Goal: Task Accomplishment & Management: Use online tool/utility

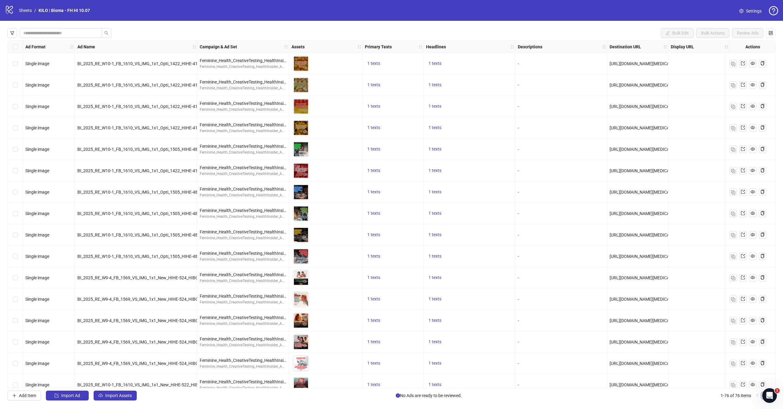
click at [122, 402] on div "Bulk Edit Bulk Actions Review Ads Ad Format Ad Name Campaign & Ad Set Assets Pr…" at bounding box center [391, 214] width 783 height 387
click at [125, 395] on span "Import Assets" at bounding box center [118, 395] width 27 height 5
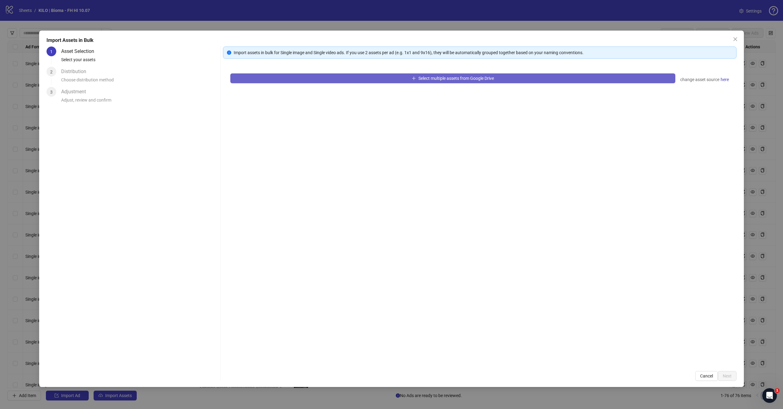
click at [334, 82] on button "Select multiple assets from Google Drive" at bounding box center [452, 78] width 445 height 10
click at [346, 81] on button "Select multiple assets from Google Drive" at bounding box center [452, 78] width 445 height 10
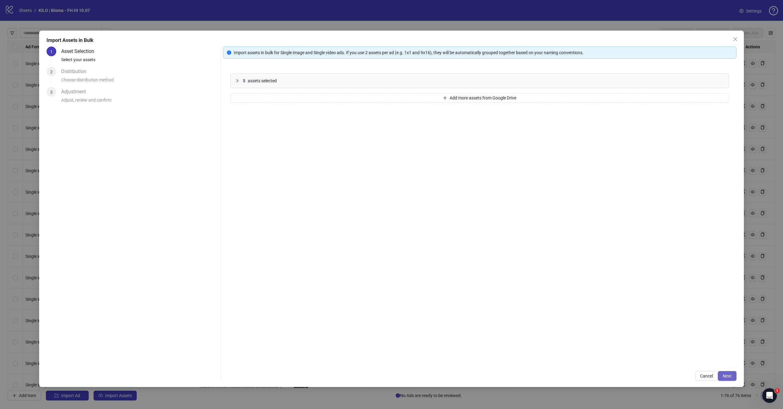
click at [731, 378] on span "Next" at bounding box center [727, 376] width 9 height 5
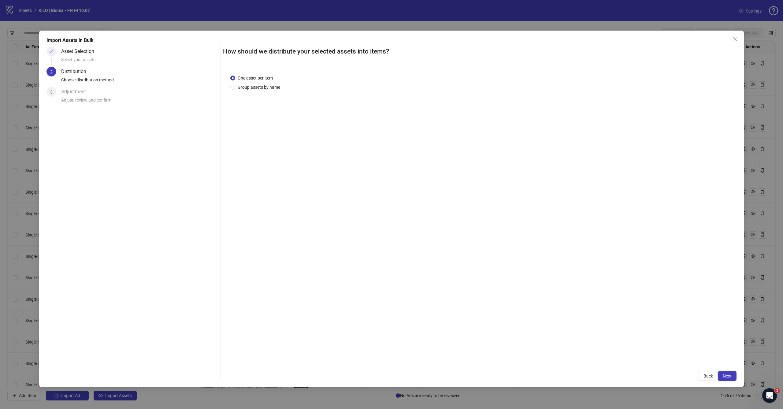
click at [731, 378] on span "Next" at bounding box center [727, 376] width 9 height 5
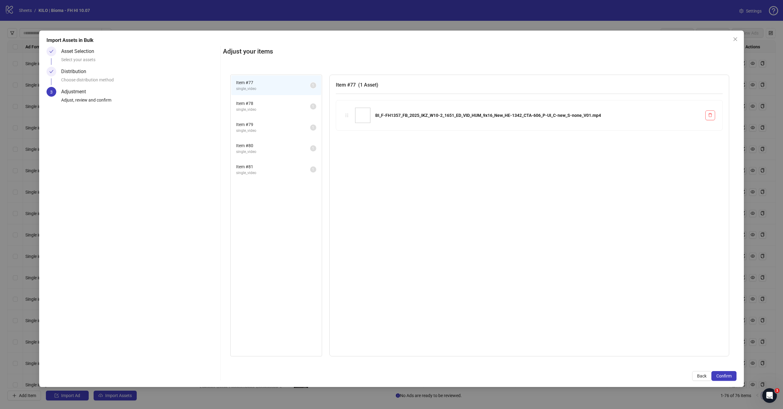
click at [731, 378] on span "Confirm" at bounding box center [723, 376] width 15 height 5
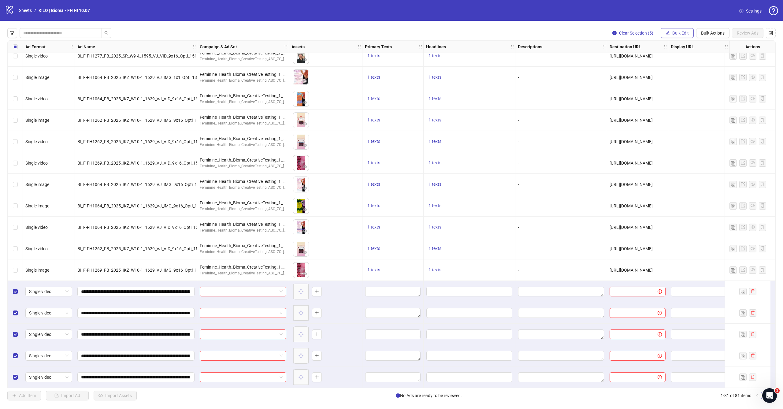
click at [683, 35] on span "Bulk Edit" at bounding box center [680, 33] width 17 height 5
click at [672, 62] on span "Campaign & Ad Set" at bounding box center [683, 64] width 36 height 7
click at [641, 61] on input "search" at bounding box center [658, 59] width 110 height 9
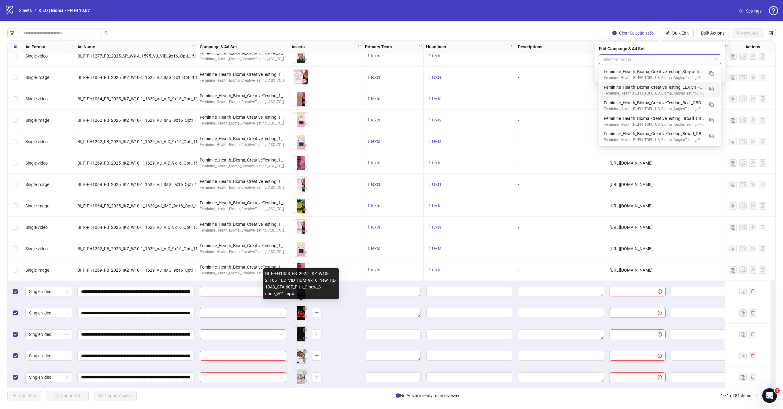
click at [276, 292] on div "BI_F-FH1358_FB_2025_IKZ_W10-2_1651_ED_VID_HUM_9x16_New_HE-1343_CTA-607_P-UI_C-n…" at bounding box center [301, 283] width 76 height 31
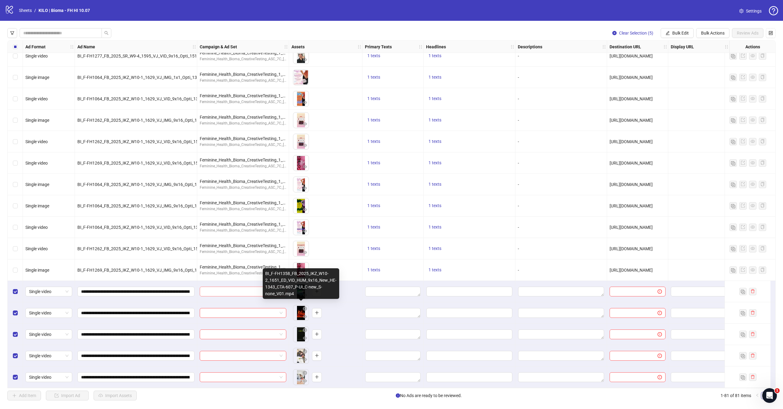
click at [251, 289] on input "search" at bounding box center [240, 291] width 74 height 9
click at [274, 287] on input "search" at bounding box center [240, 291] width 74 height 9
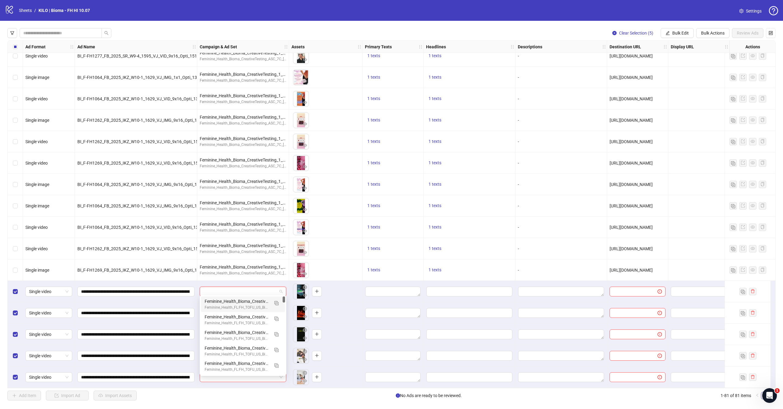
click at [291, 281] on div "To pick up a draggable item, press the space bar. While dragging, use the arrow…" at bounding box center [325, 291] width 73 height 21
click at [267, 290] on input "search" at bounding box center [240, 291] width 74 height 9
click at [287, 281] on div at bounding box center [243, 291] width 92 height 21
click at [269, 290] on input "search" at bounding box center [240, 291] width 74 height 9
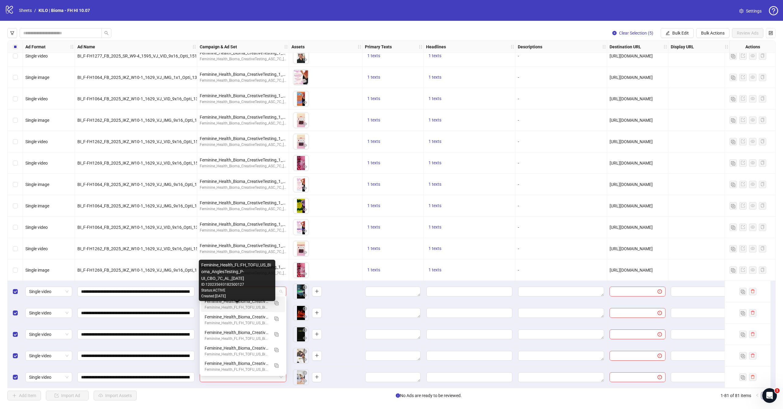
click at [252, 307] on div "Feminine_Health_FL:FH_TOFU_US_Bioma_AnglesTesting_P-UI_CBO_7C_AL_2025.10.08" at bounding box center [237, 308] width 65 height 6
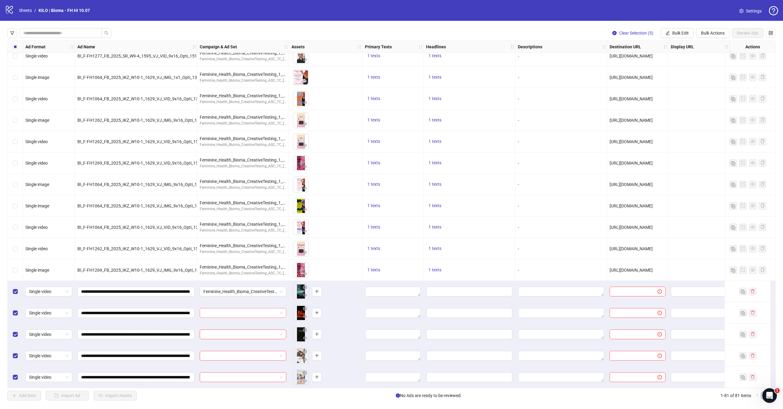
click at [250, 311] on input "search" at bounding box center [240, 312] width 74 height 9
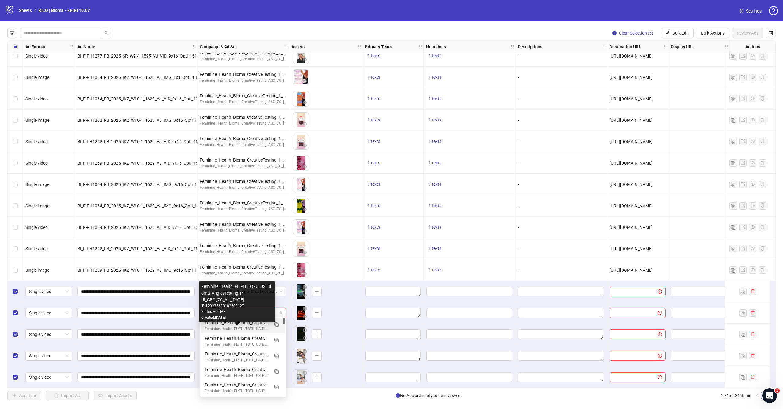
click at [240, 328] on div "Feminine_Health_FL:FH_TOFU_US_Bioma_AnglesTesting_P-UI_CBO_7C_AL_2025.10.08" at bounding box center [237, 329] width 65 height 6
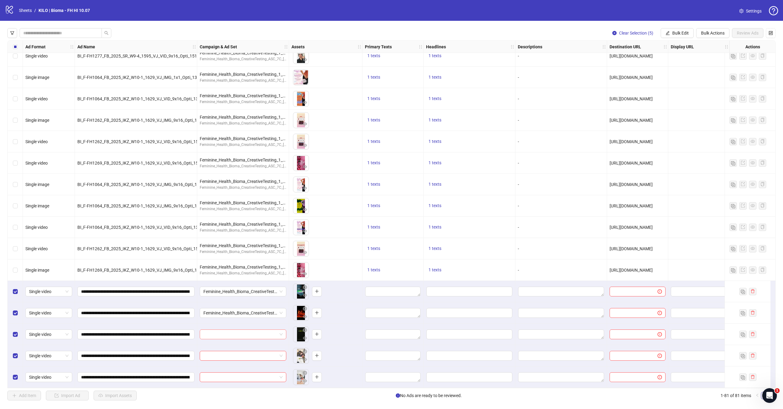
click at [238, 332] on input "search" at bounding box center [240, 334] width 74 height 9
click at [291, 325] on div "To pick up a draggable item, press the space bar. While dragging, use the arrow…" at bounding box center [325, 334] width 73 height 21
click at [255, 330] on input "search" at bounding box center [240, 334] width 74 height 9
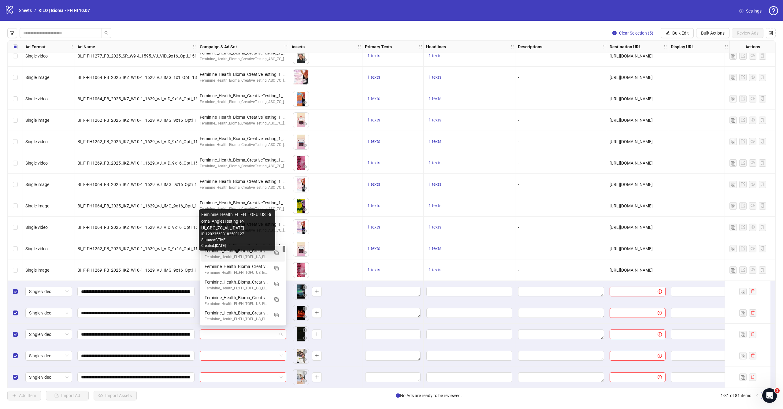
click at [237, 256] on div "Feminine_Health_FL:FH_TOFU_US_Bioma_AnglesTesting_P-UI_CBO_7C_AL_2025.10.08" at bounding box center [237, 257] width 65 height 6
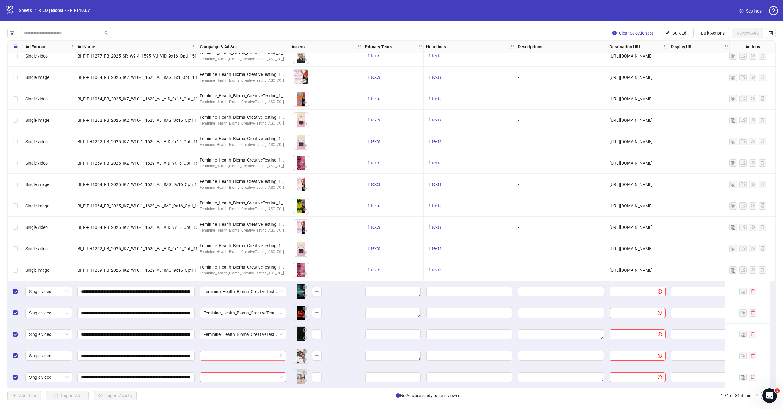
click at [227, 354] on input "search" at bounding box center [240, 355] width 74 height 9
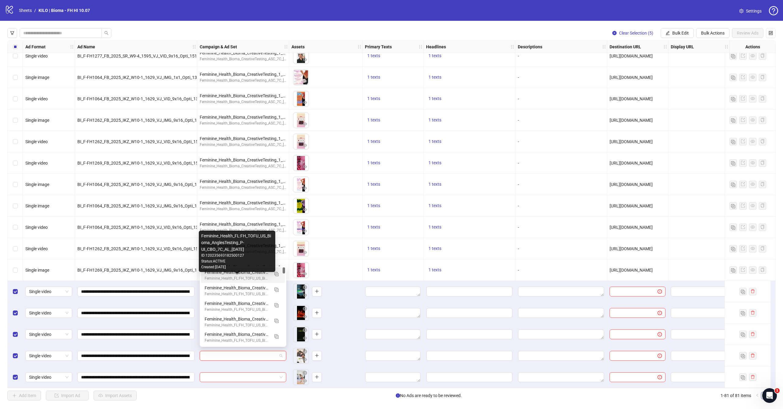
click at [229, 277] on div "Feminine_Health_FL:FH_TOFU_US_Bioma_AnglesTesting_P-UI_CBO_7C_AL_2025.10.08" at bounding box center [237, 279] width 65 height 6
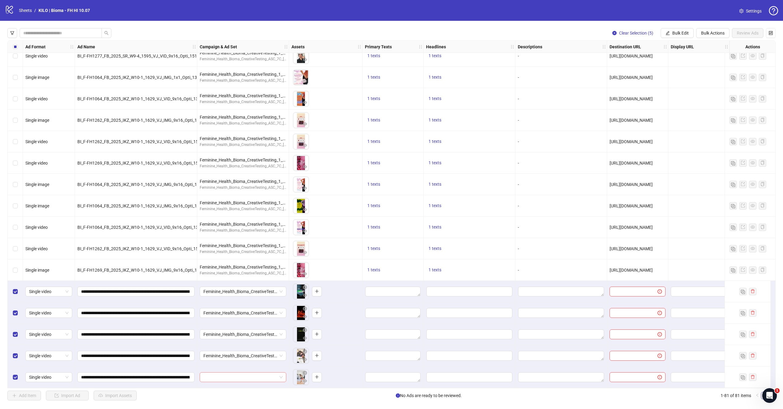
click at [225, 379] on input "search" at bounding box center [240, 377] width 74 height 9
click at [277, 375] on span at bounding box center [242, 377] width 79 height 9
click at [272, 375] on input "search" at bounding box center [240, 377] width 74 height 9
click at [337, 368] on div "To pick up a draggable item, press the space bar. While dragging, use the arrow…" at bounding box center [326, 377] width 68 height 19
click at [270, 373] on input "search" at bounding box center [240, 377] width 74 height 9
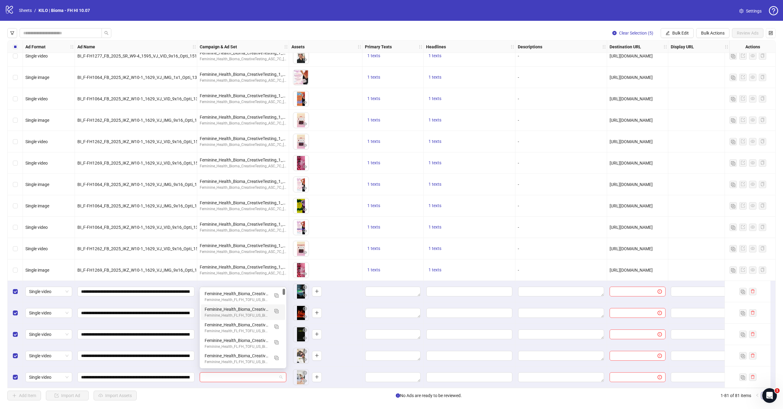
click at [333, 345] on div "To pick up a draggable item, press the space bar. While dragging, use the arrow…" at bounding box center [325, 355] width 73 height 21
click at [264, 373] on input "search" at bounding box center [240, 377] width 74 height 9
click at [336, 312] on div "To pick up a draggable item, press the space bar. While dragging, use the arrow…" at bounding box center [326, 312] width 68 height 19
click at [249, 374] on input "search" at bounding box center [240, 377] width 74 height 9
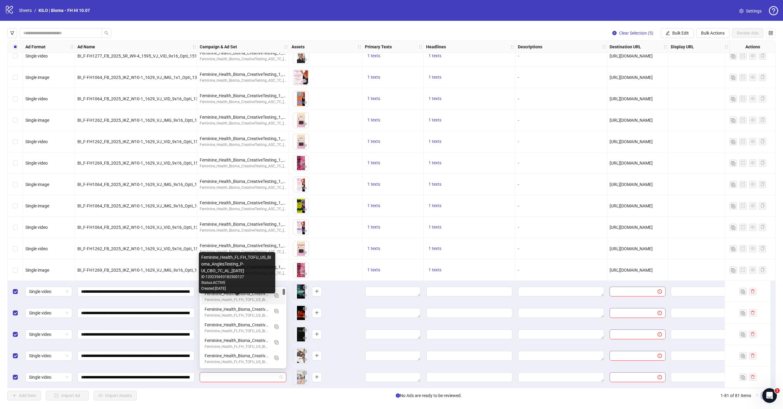
click at [238, 297] on div "Feminine_Health_FL:FH_TOFU_US_Bioma_AnglesTesting_P-UI_CBO_7C_AL_2025.10.08" at bounding box center [237, 300] width 65 height 6
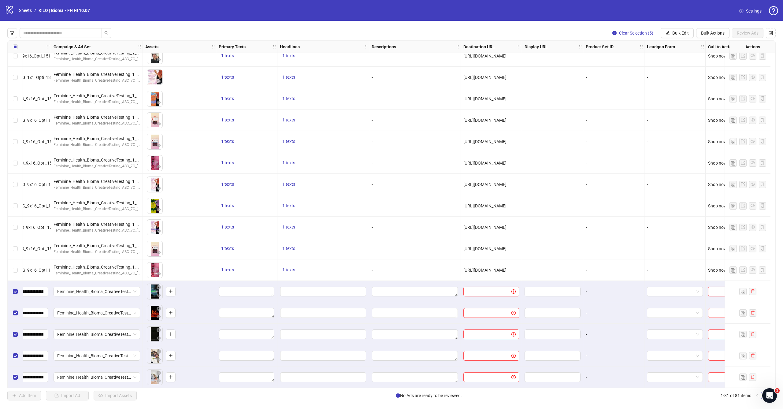
scroll to position [1397, 146]
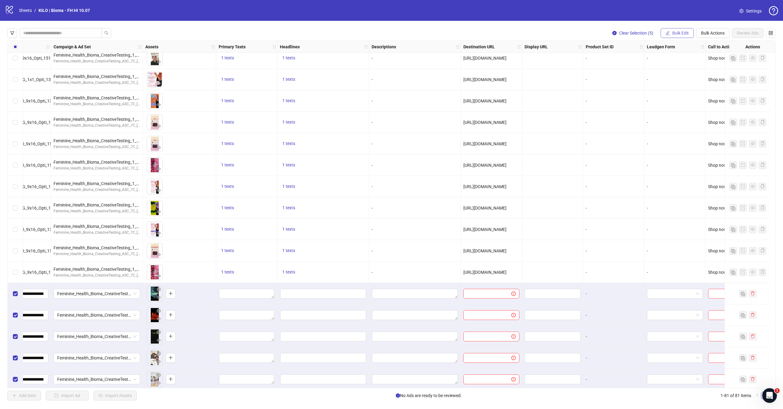
click at [678, 37] on button "Bulk Edit" at bounding box center [677, 33] width 33 height 10
click at [672, 76] on span "Primary Texts" at bounding box center [683, 74] width 36 height 7
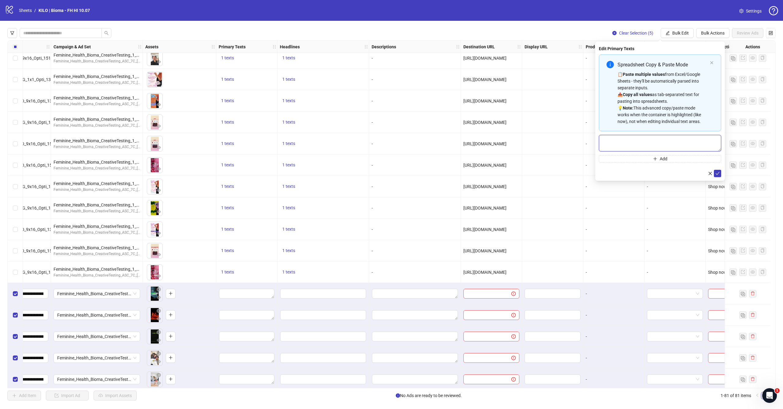
click at [665, 142] on textarea "Multi-text input container - paste or copy values" at bounding box center [660, 143] width 122 height 17
paste textarea "**********"
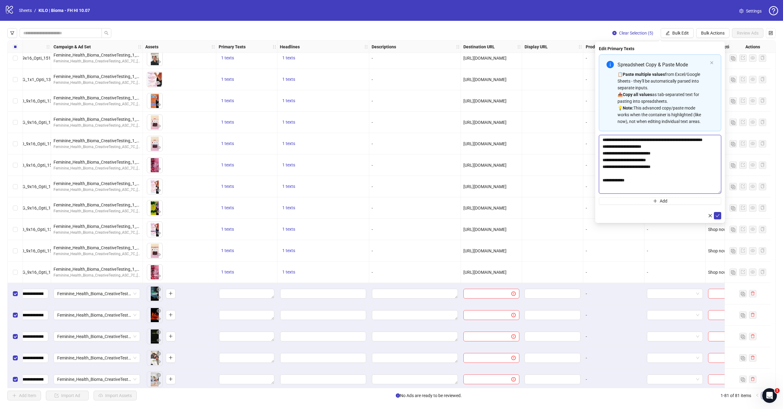
scroll to position [0, 0]
click at [746, 291] on body "logo/logo-mobile Sheets / KILO | Bioma - FH HI 10.07 Settings Clear Selection (…" at bounding box center [391, 204] width 783 height 409
drag, startPoint x: 645, startPoint y: 189, endPoint x: 599, endPoint y: 140, distance: 66.9
click at [599, 140] on textarea "**********" at bounding box center [660, 213] width 122 height 157
paste textarea "**********"
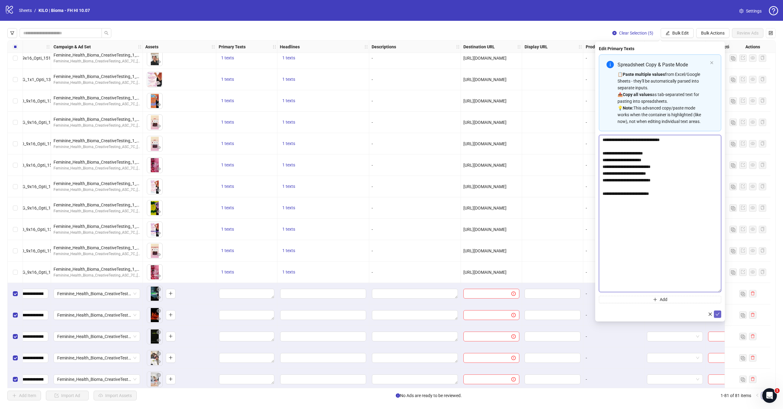
type textarea "**********"
click at [720, 315] on button "submit" at bounding box center [717, 313] width 7 height 7
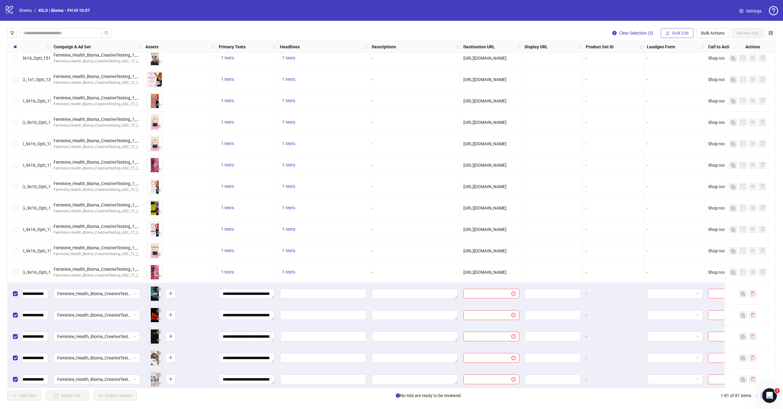
click at [679, 33] on span "Bulk Edit" at bounding box center [680, 33] width 17 height 5
click at [669, 80] on li "Headlines" at bounding box center [683, 85] width 44 height 10
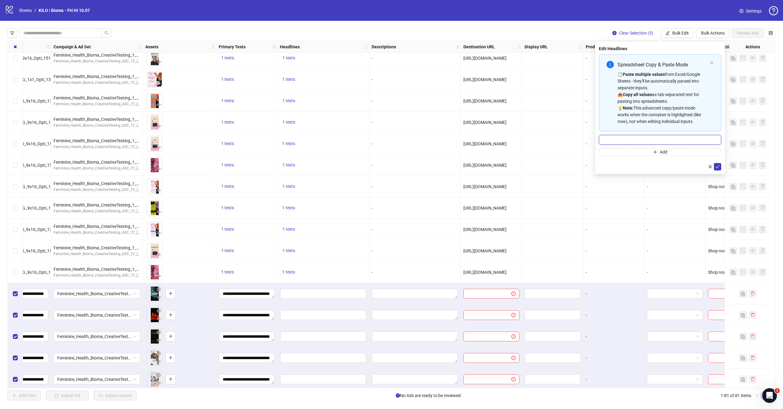
click at [634, 136] on input "Multi-input container - paste or copy values" at bounding box center [660, 140] width 122 height 10
paste input "**********"
type input "**********"
click at [717, 165] on icon "check" at bounding box center [717, 167] width 4 height 4
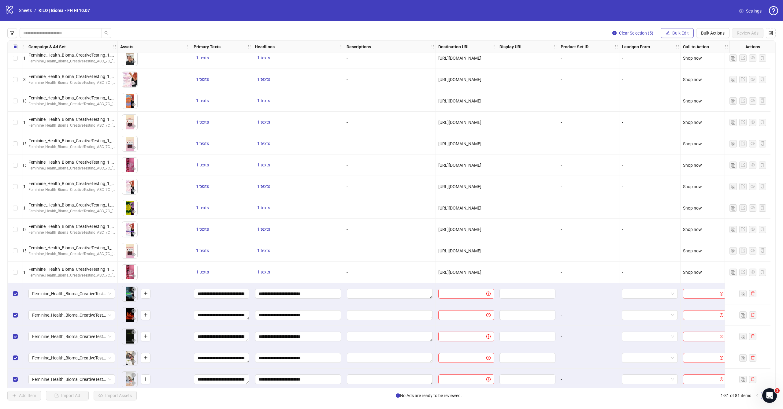
click at [680, 34] on span "Bulk Edit" at bounding box center [680, 33] width 17 height 5
click at [678, 102] on span "Destination URL" at bounding box center [683, 104] width 36 height 7
click at [630, 59] on input "text" at bounding box center [658, 59] width 110 height 7
paste input "**********"
type input "**********"
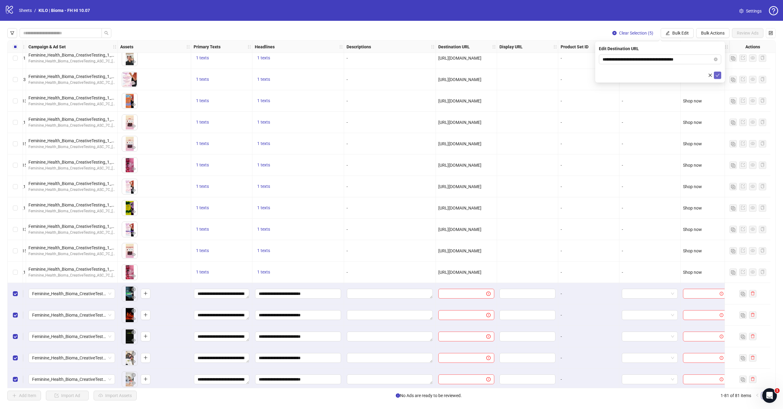
click at [717, 75] on icon "check" at bounding box center [717, 75] width 4 height 4
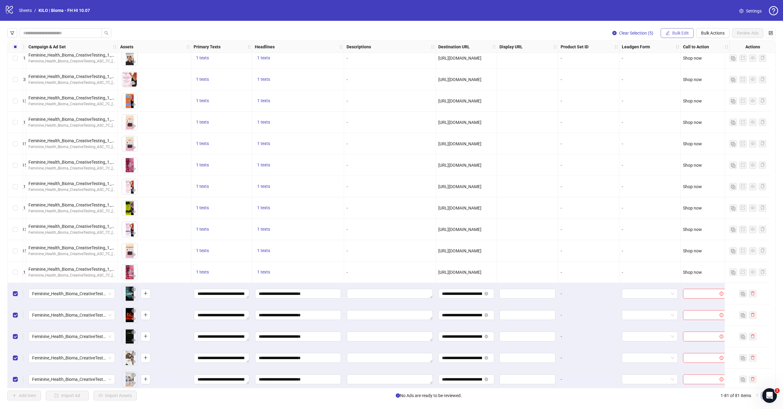
click at [675, 32] on span "Bulk Edit" at bounding box center [680, 33] width 17 height 5
click at [677, 137] on li "Call to Action" at bounding box center [683, 133] width 44 height 10
click at [652, 61] on input "search" at bounding box center [658, 59] width 110 height 9
click at [619, 119] on div "Shop now" at bounding box center [660, 120] width 113 height 7
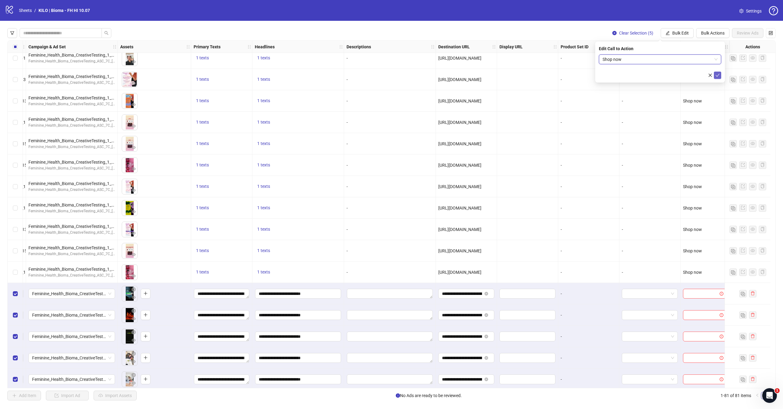
click at [717, 75] on icon "check" at bounding box center [717, 75] width 4 height 4
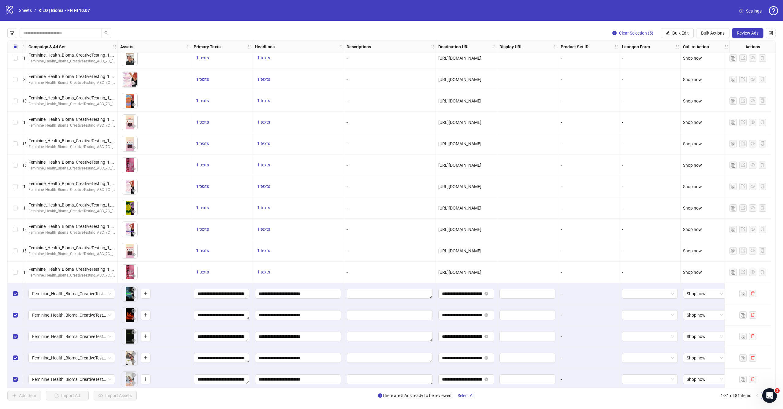
scroll to position [0, 0]
click at [739, 31] on span "Review Ads" at bounding box center [748, 33] width 22 height 5
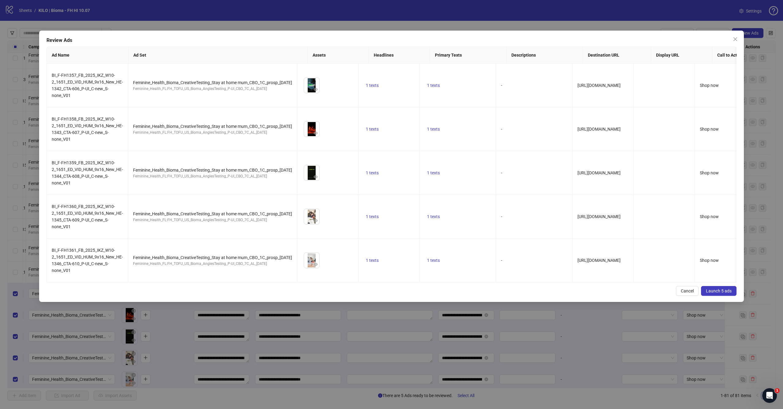
click at [731, 292] on span "Launch 5 ads" at bounding box center [719, 290] width 26 height 5
